Goal: Information Seeking & Learning: Learn about a topic

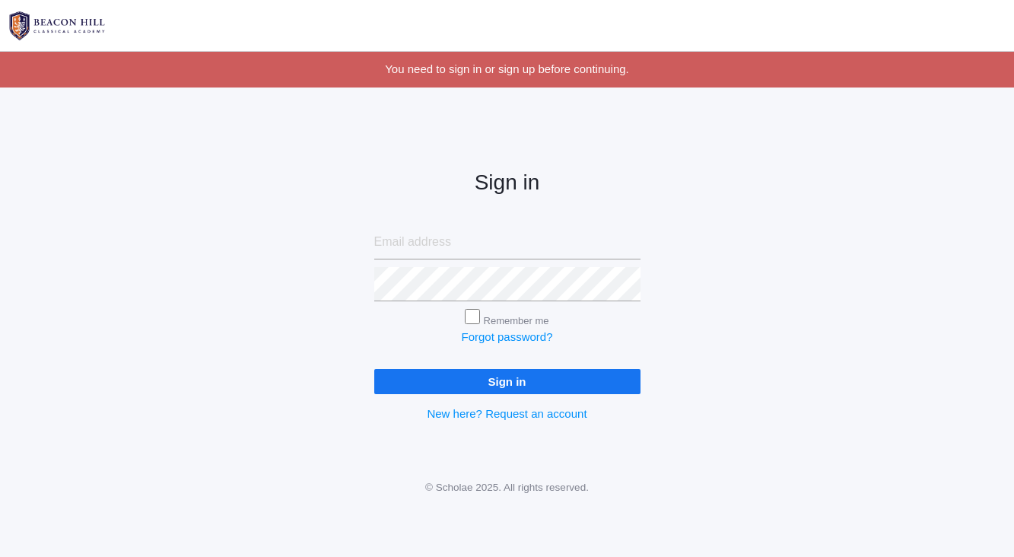
type input "cari@beaconhillclassical.org"
click at [474, 314] on input "Remember me" at bounding box center [472, 316] width 15 height 15
checkbox input "true"
click at [499, 382] on input "Sign in" at bounding box center [507, 381] width 266 height 25
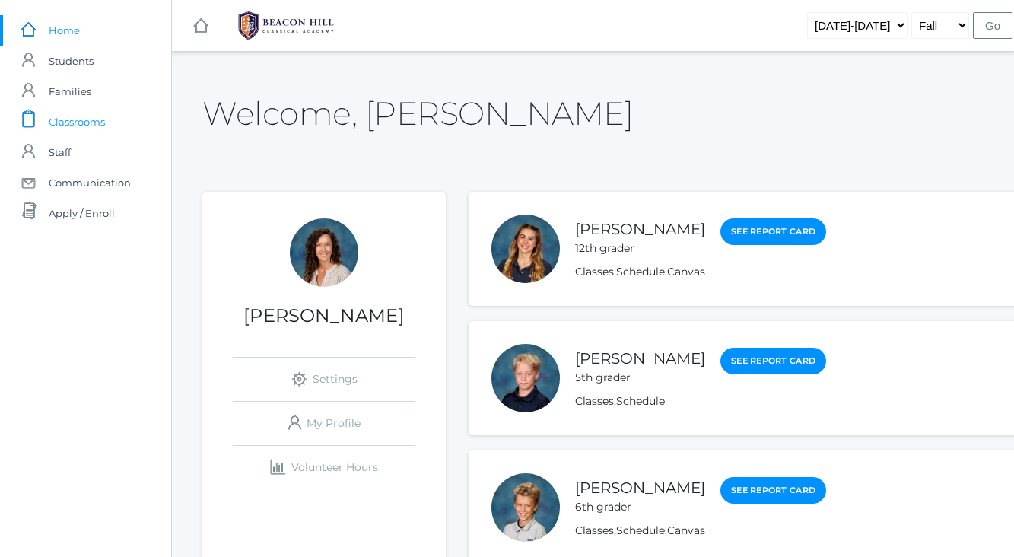
click at [78, 121] on span "Classrooms" at bounding box center [77, 121] width 56 height 30
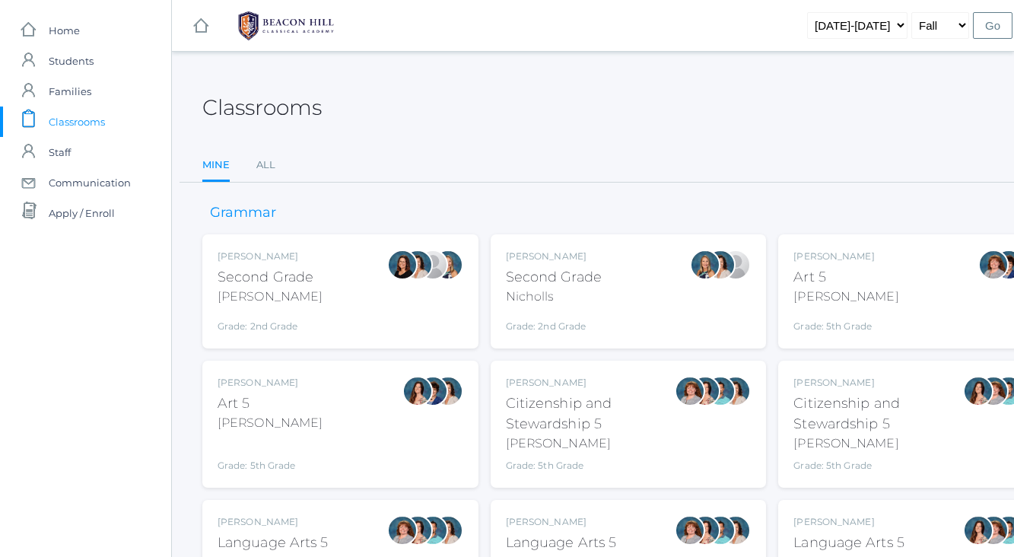
click at [284, 287] on div "[PERSON_NAME]" at bounding box center [270, 296] width 105 height 18
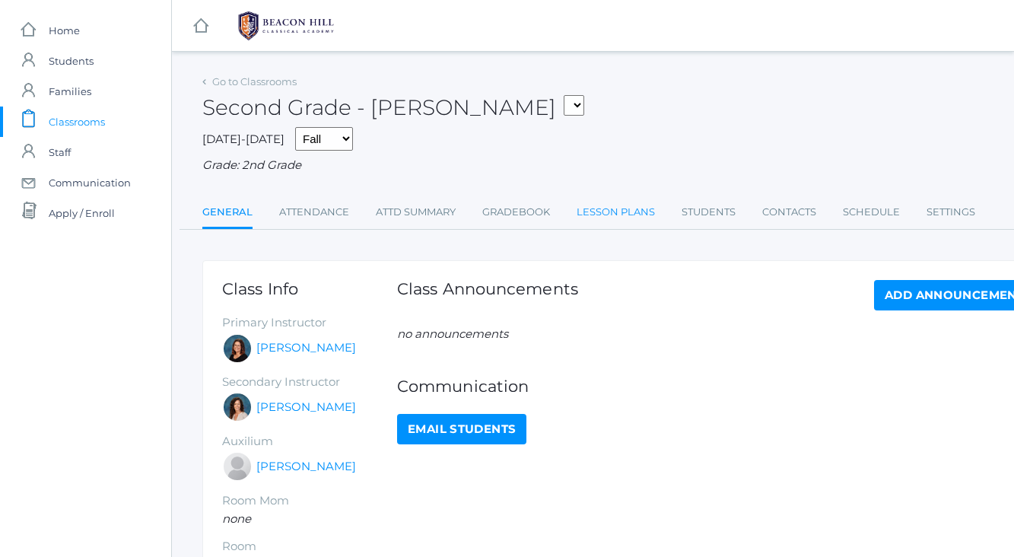
click at [600, 214] on link "Lesson Plans" at bounding box center [615, 212] width 78 height 30
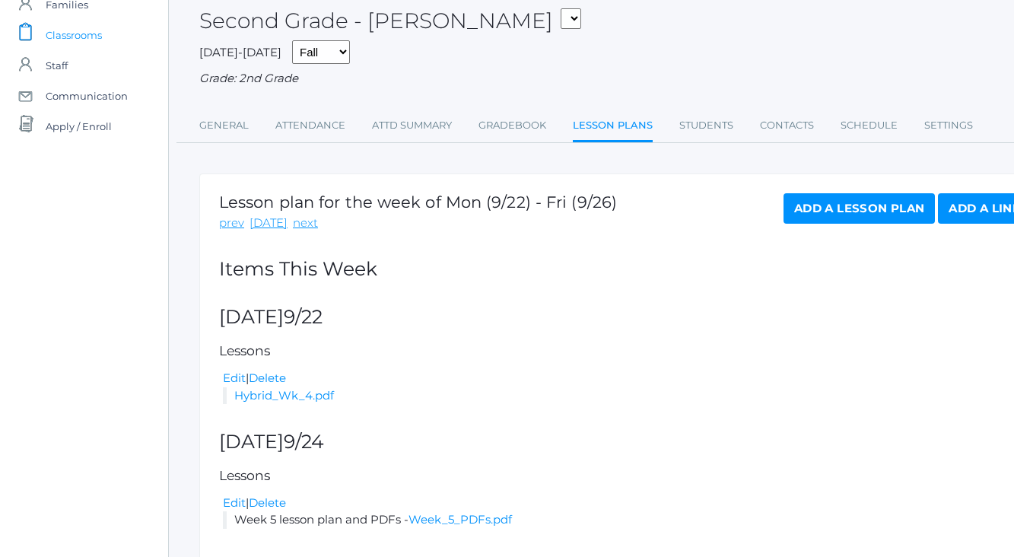
scroll to position [87, 4]
click at [297, 223] on link "next" at bounding box center [304, 222] width 25 height 17
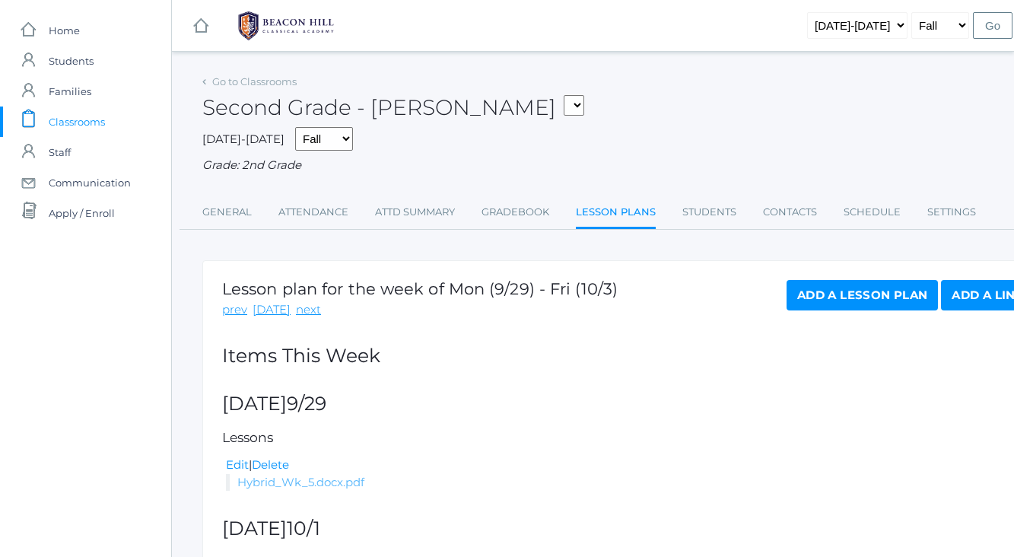
click at [293, 481] on link "Hybrid_Wk_5.docx.pdf" at bounding box center [300, 482] width 127 height 14
